Goal: Task Accomplishment & Management: Use online tool/utility

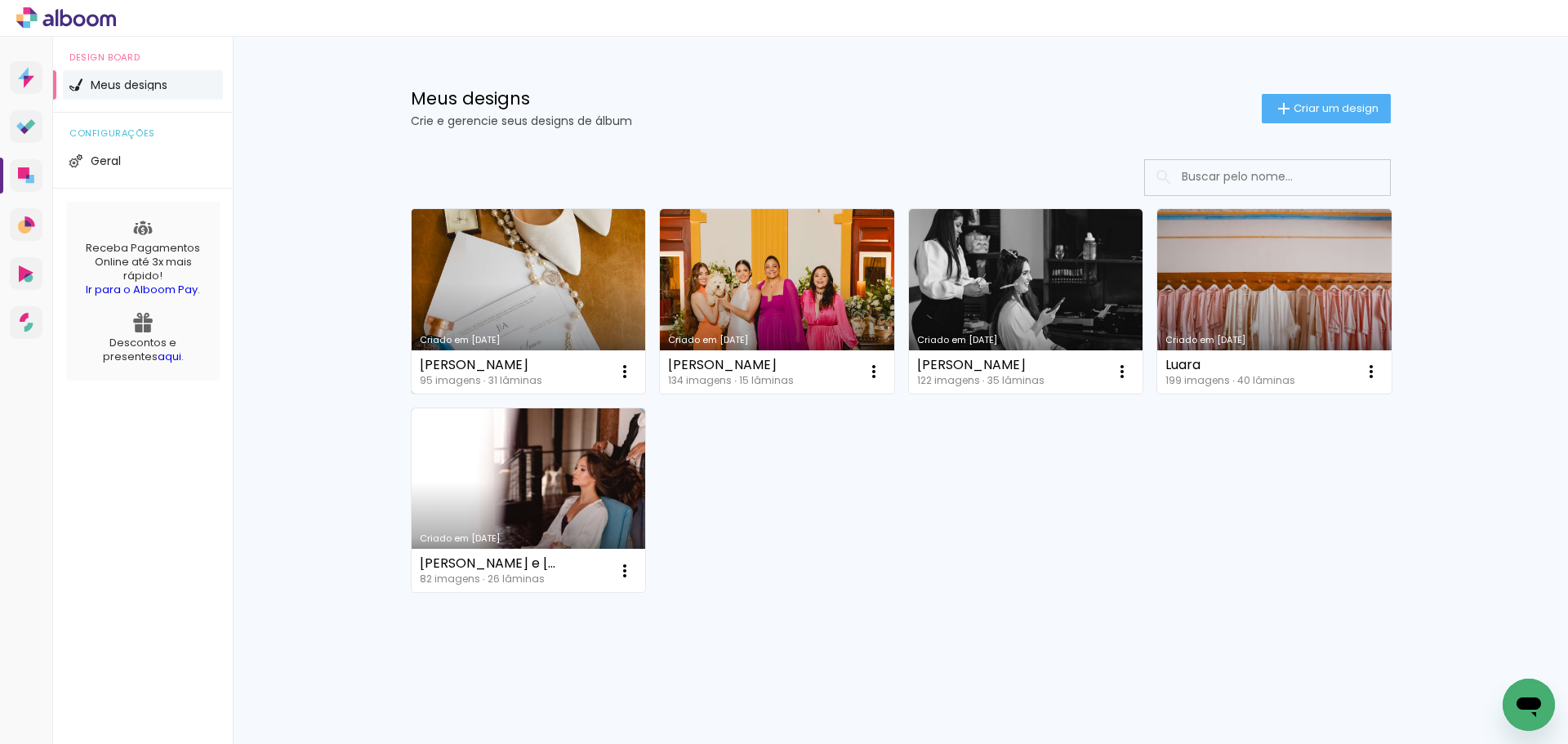
click at [522, 278] on link "Criado em [DATE]" at bounding box center [528, 301] width 235 height 184
